Goal: Obtain resource: Download file/media

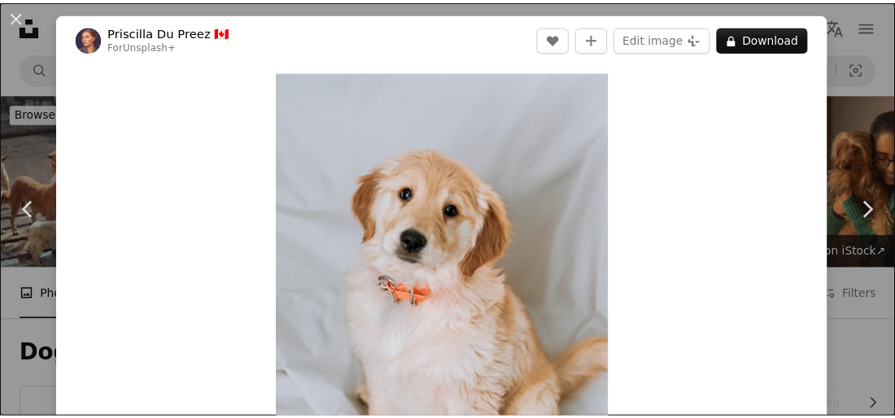
scroll to position [844, 0]
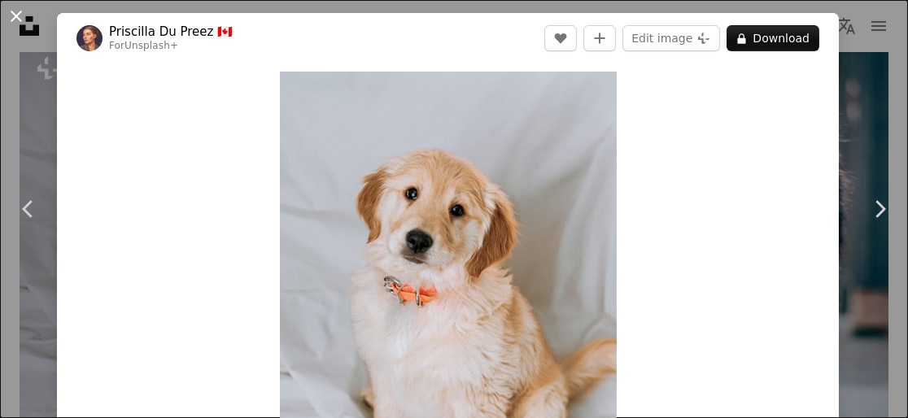
click at [13, 15] on button "An X shape" at bounding box center [17, 17] width 20 height 20
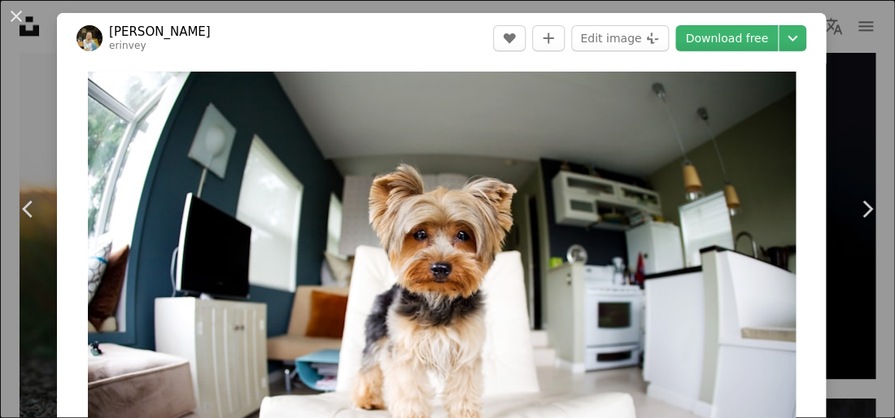
scroll to position [1838, 0]
